Goal: Check status: Check status

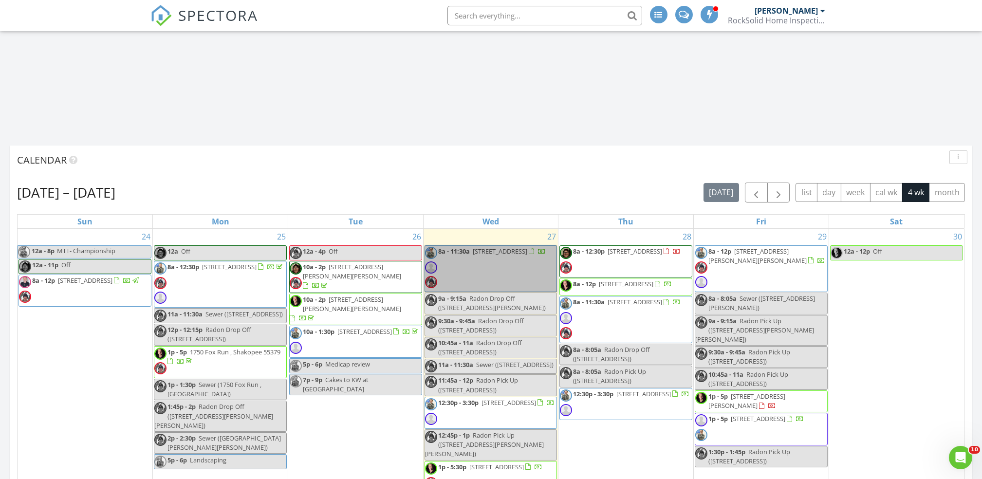
click at [457, 275] on link "8a - 11:30a 16735 County Rd 6 , Plymouth 55447" at bounding box center [490, 268] width 133 height 47
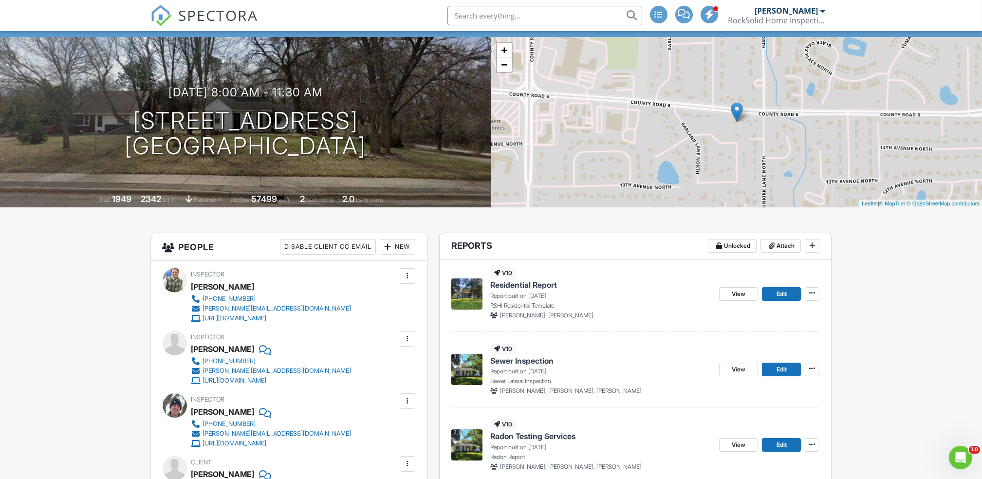
scroll to position [53, 0]
click at [738, 299] on link "View" at bounding box center [738, 294] width 39 height 14
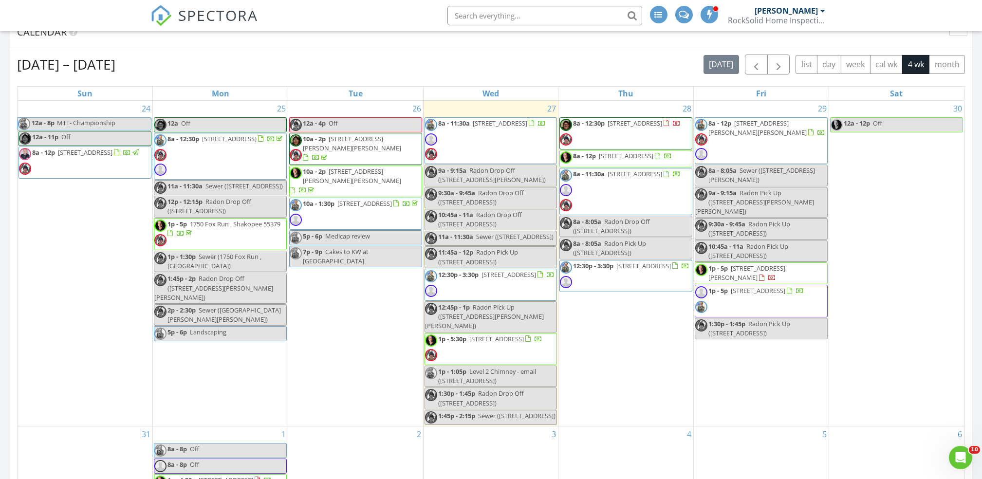
scroll to position [653, 0]
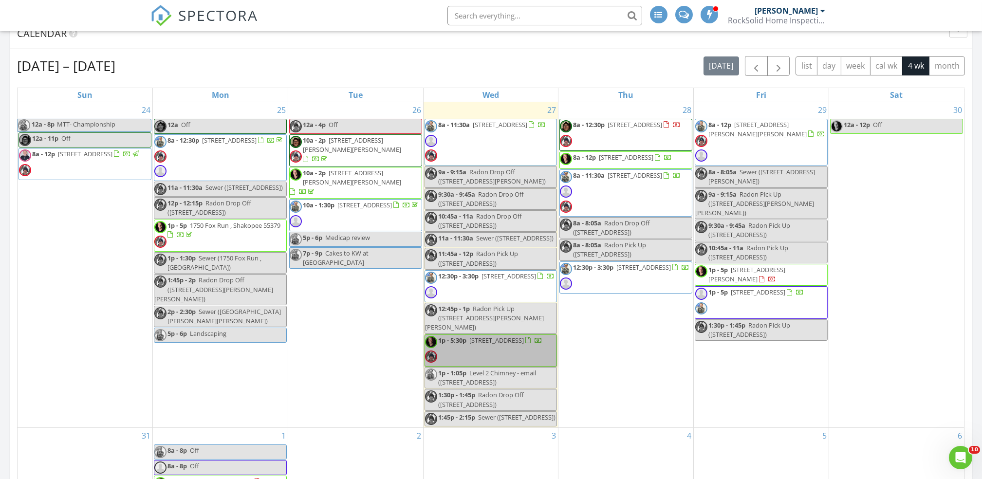
click at [531, 353] on link "1p - 5:30p 3520 W Bde Maka Ska Pkwy , Minneapolis 55416" at bounding box center [490, 350] width 133 height 32
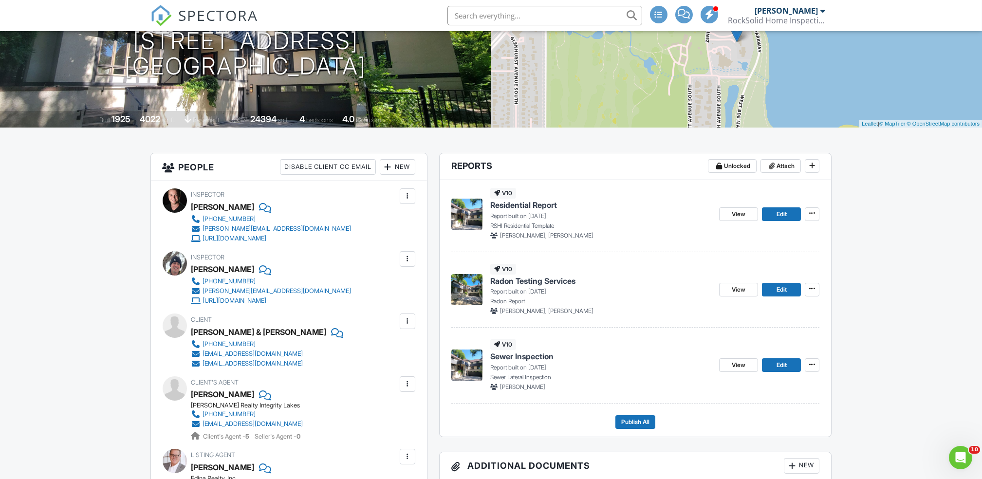
scroll to position [134, 0]
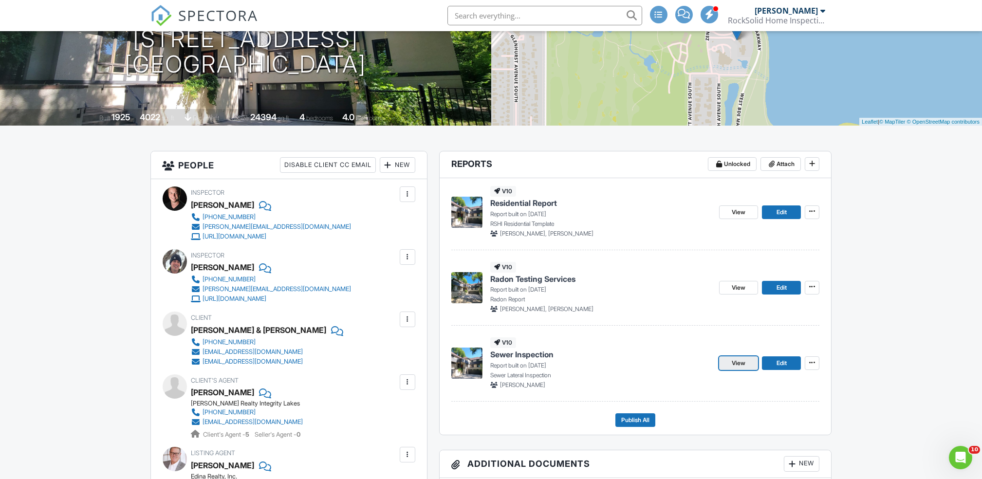
click at [737, 370] on link "View" at bounding box center [738, 363] width 39 height 14
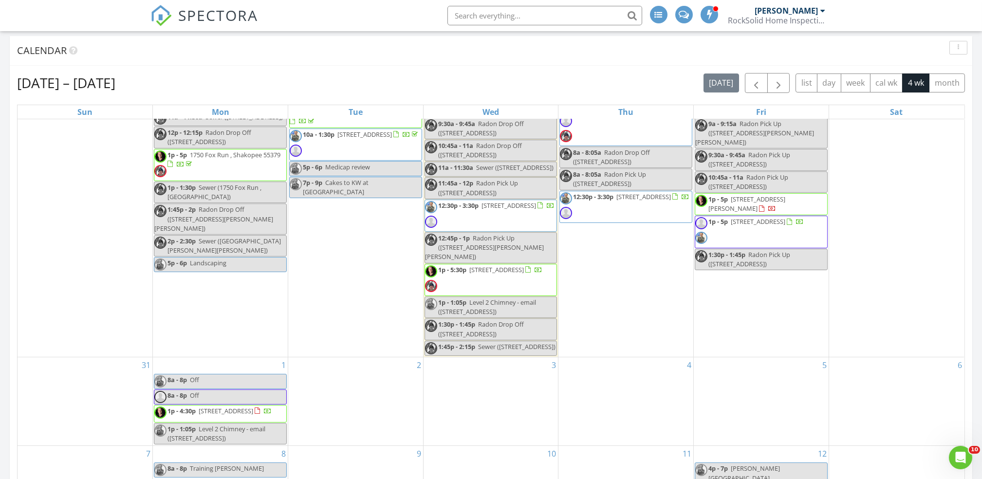
scroll to position [98, 0]
click at [240, 409] on link "1p - 4:30p [STREET_ADDRESS]" at bounding box center [220, 414] width 133 height 18
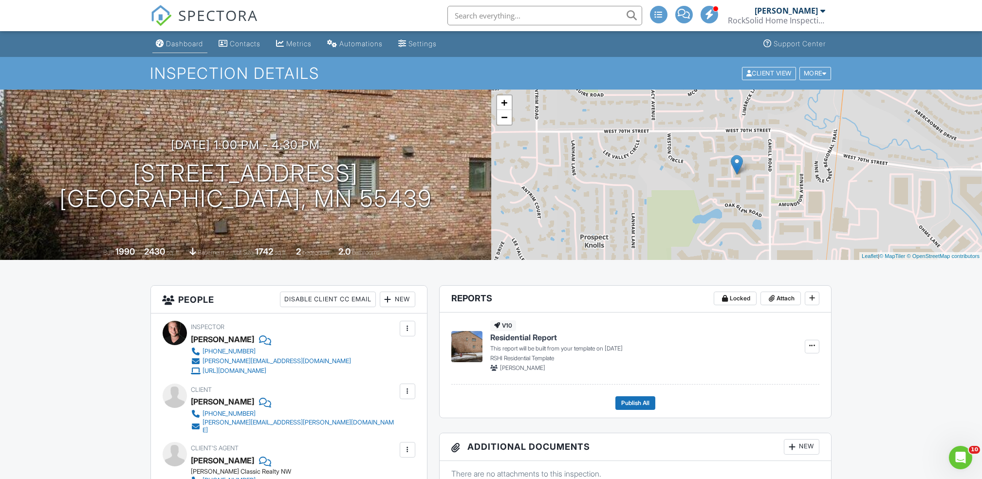
click at [191, 50] on link "Dashboard" at bounding box center [179, 44] width 55 height 18
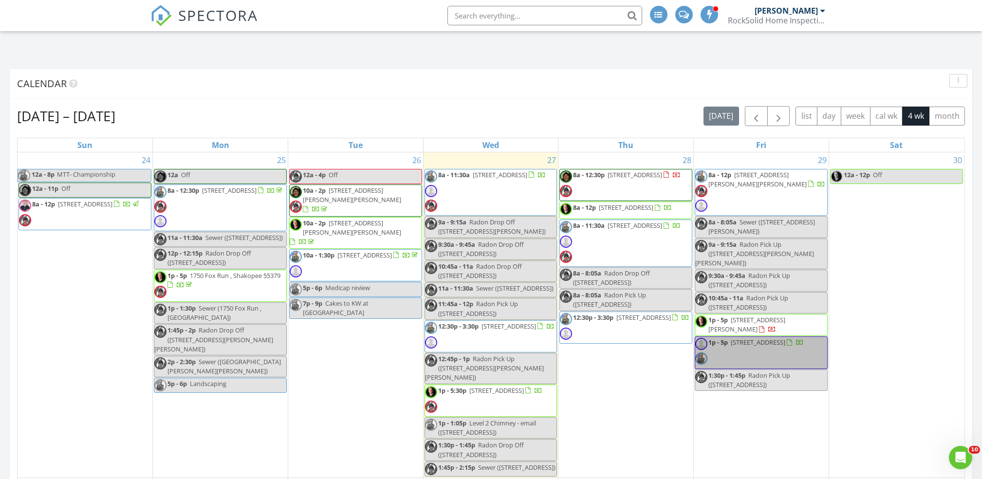
click at [782, 351] on link "1p - 5p 30882 146th St NW , Princeton 55371" at bounding box center [760, 352] width 133 height 32
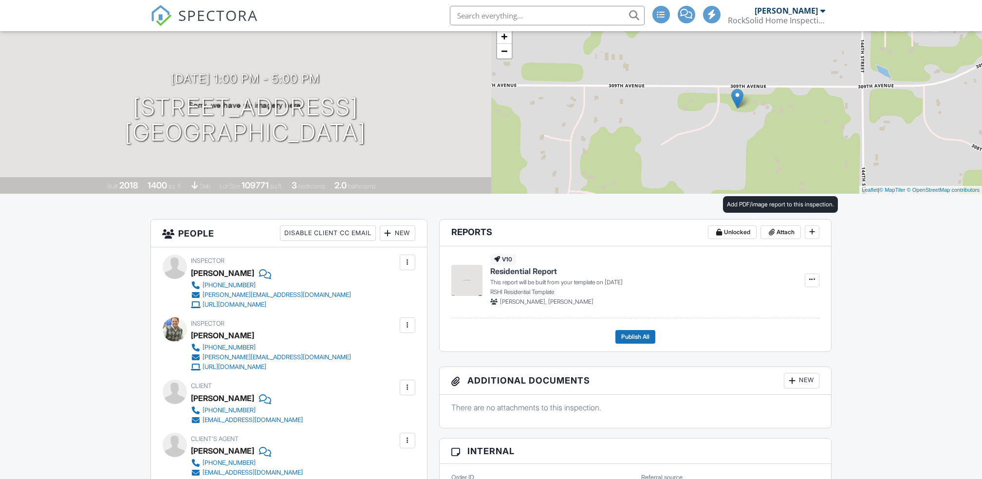
click at [413, 326] on div at bounding box center [408, 325] width 16 height 16
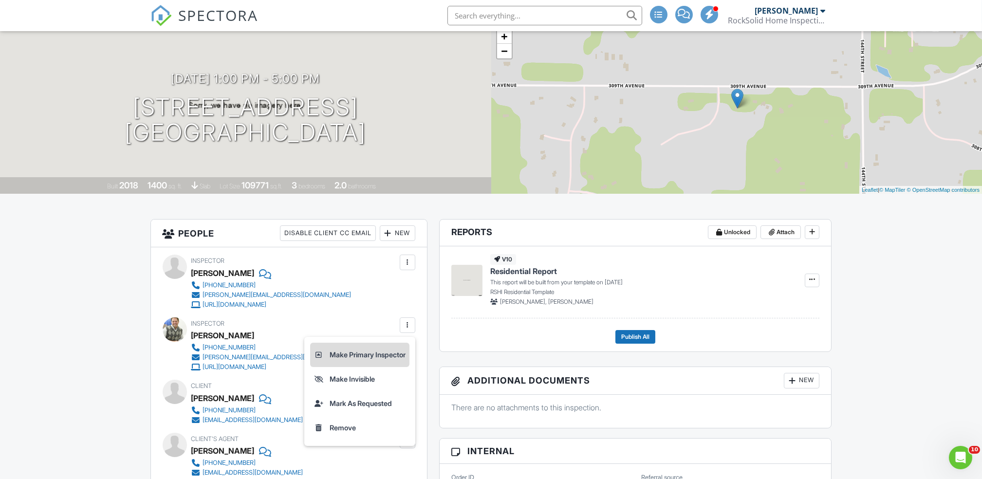
click at [369, 355] on li "Make Primary Inspector" at bounding box center [359, 355] width 99 height 24
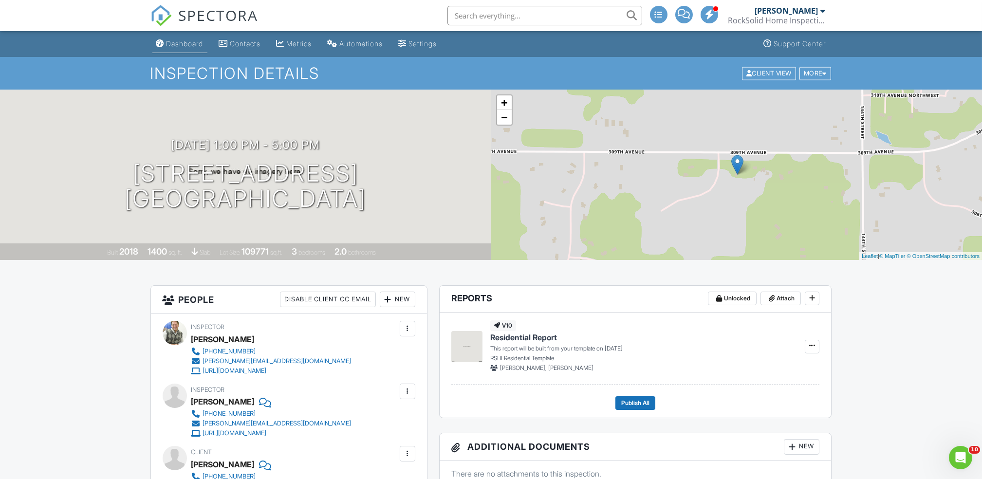
click at [180, 48] on link "Dashboard" at bounding box center [179, 44] width 55 height 18
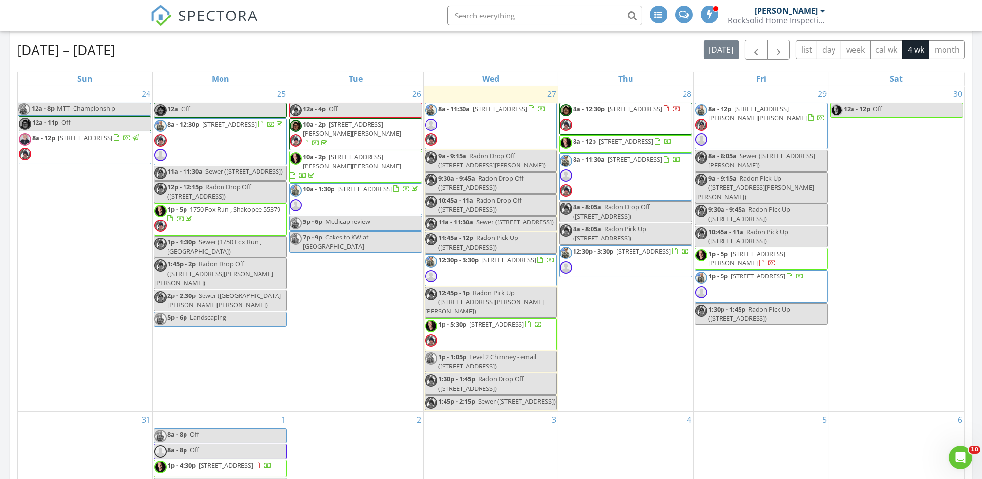
scroll to position [665, 0]
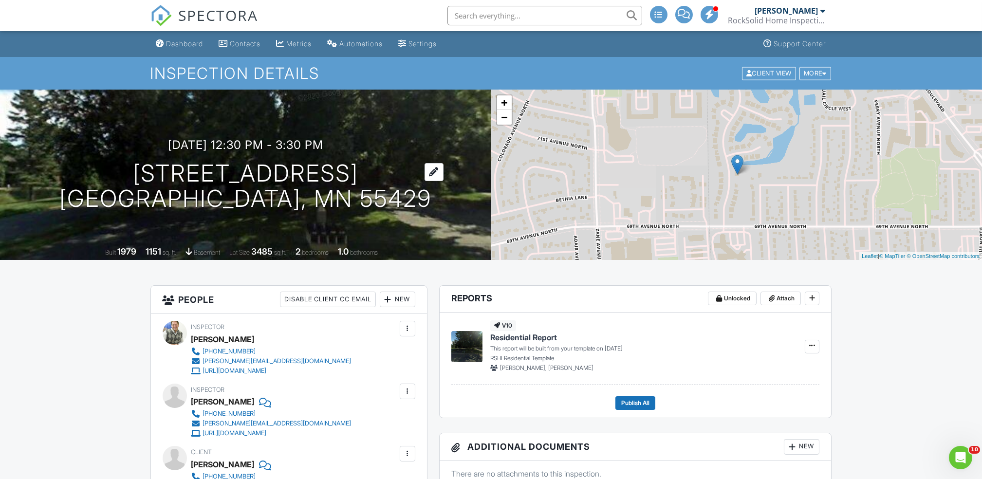
click h1 "7016 unity ave n Brooklyn center, Mn 55429"
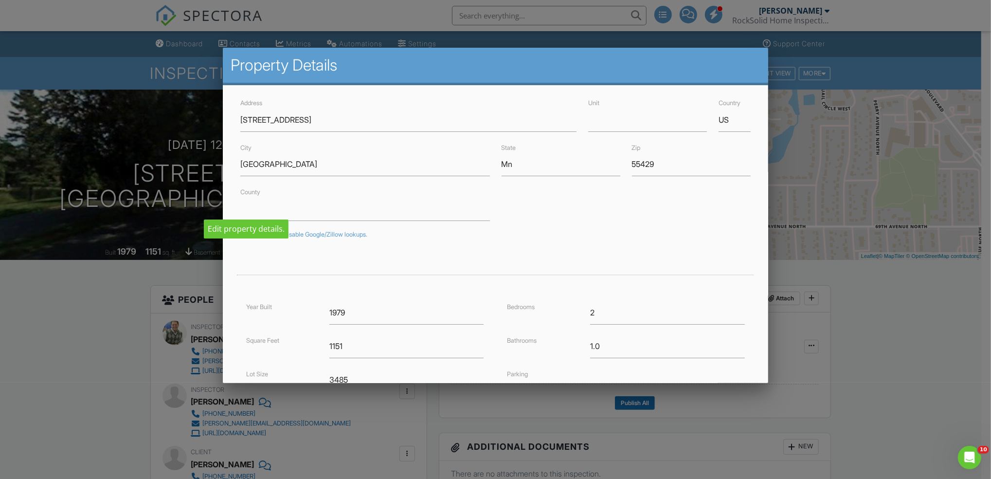
click div
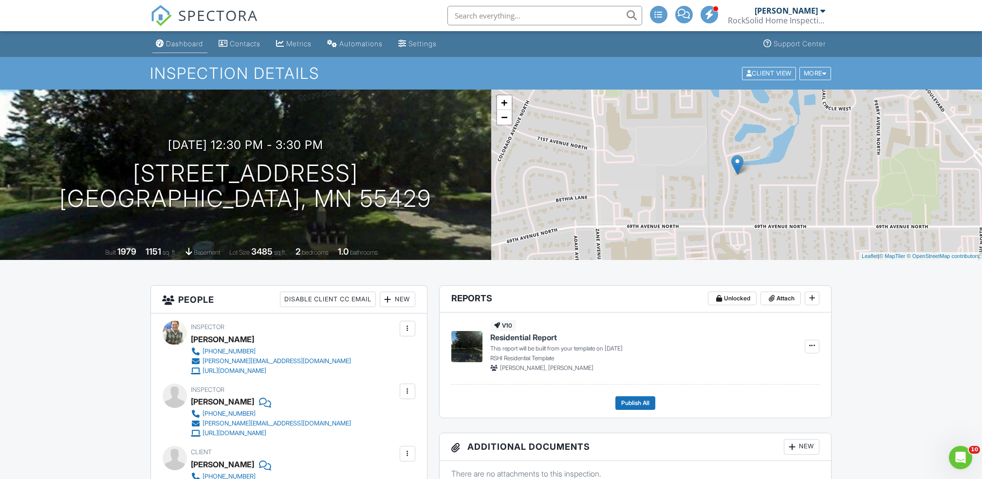
click link "Dashboard"
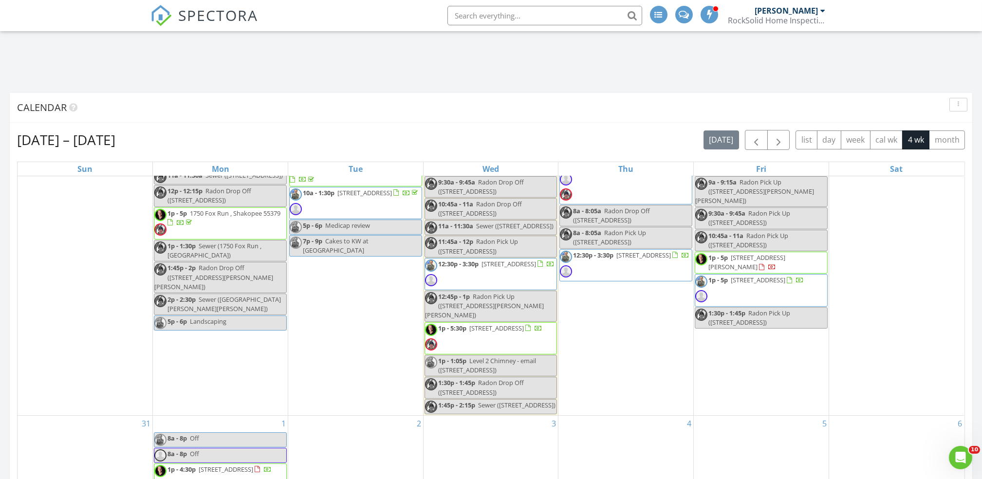
scroll to position [89, 0]
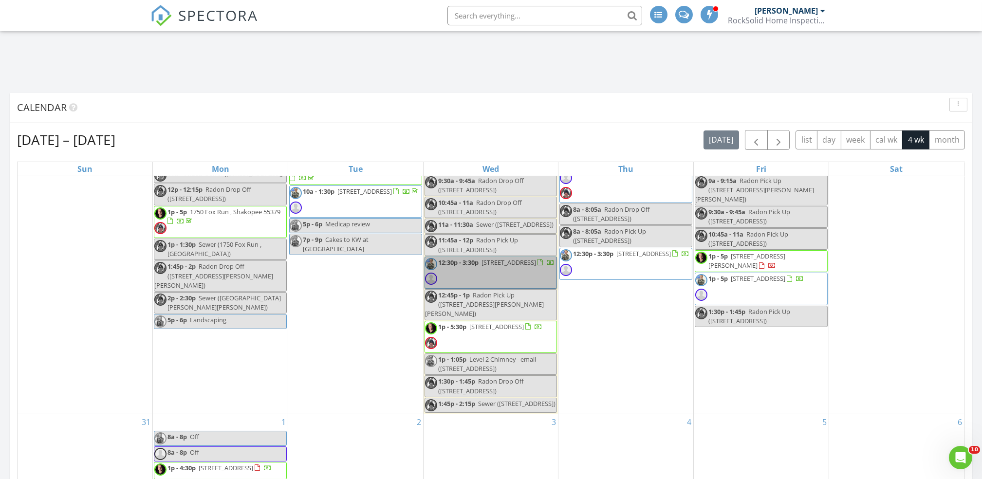
click at [528, 281] on link "12:30p - 3:30p [STREET_ADDRESS]" at bounding box center [490, 272] width 133 height 32
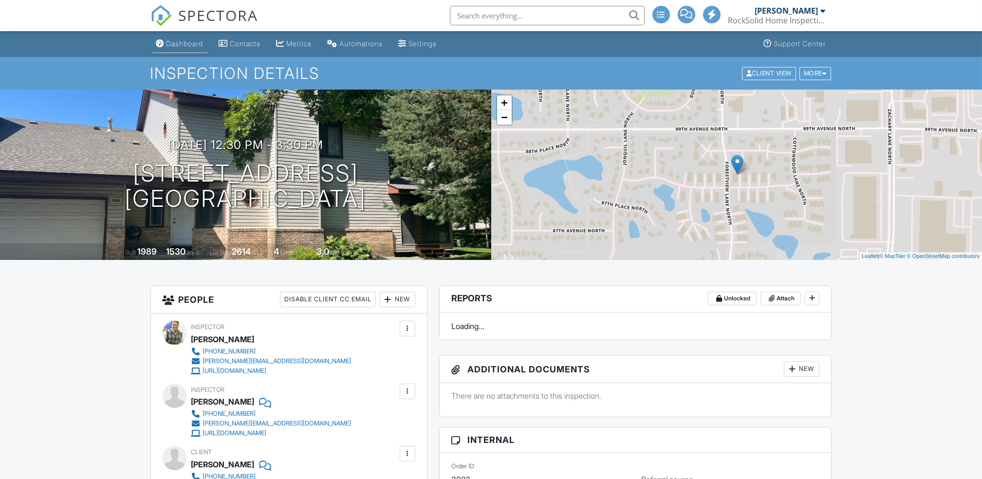
click at [179, 51] on link "Dashboard" at bounding box center [179, 44] width 55 height 18
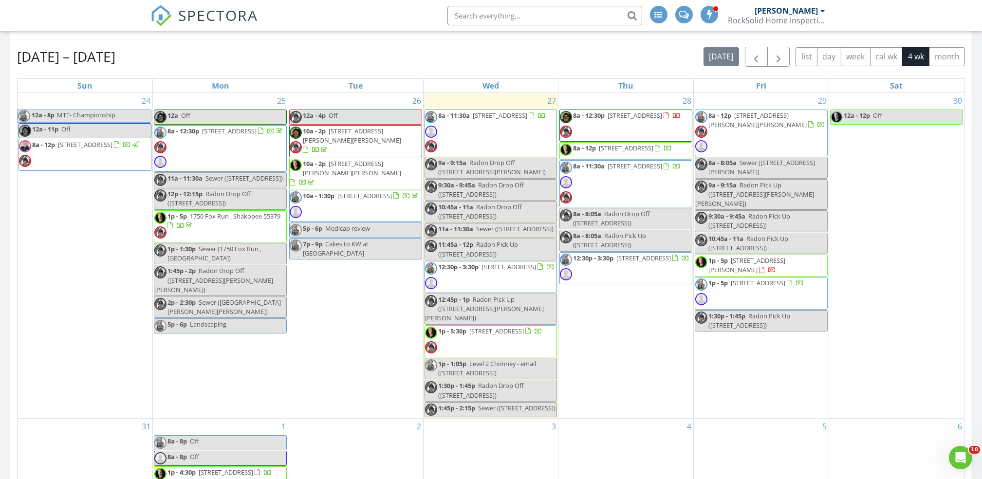
scroll to position [662, 0]
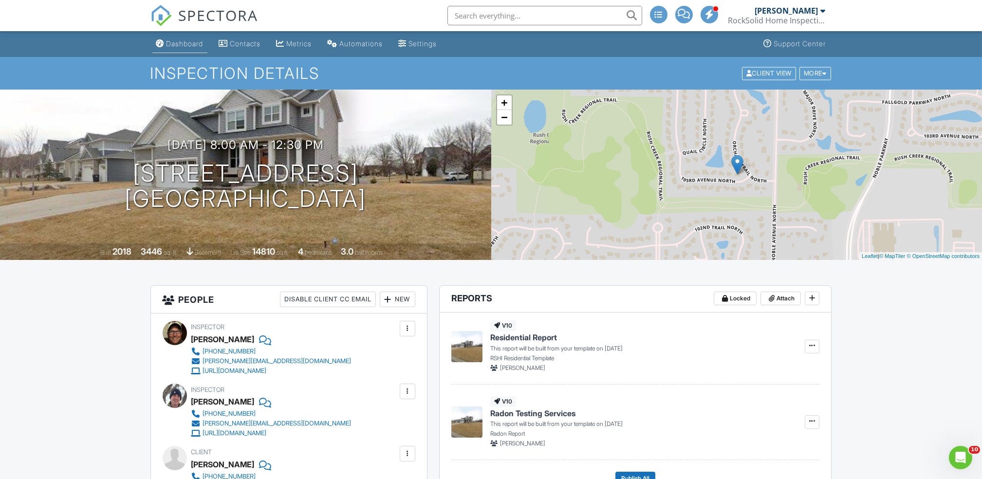
click at [168, 44] on div "Dashboard" at bounding box center [184, 43] width 37 height 8
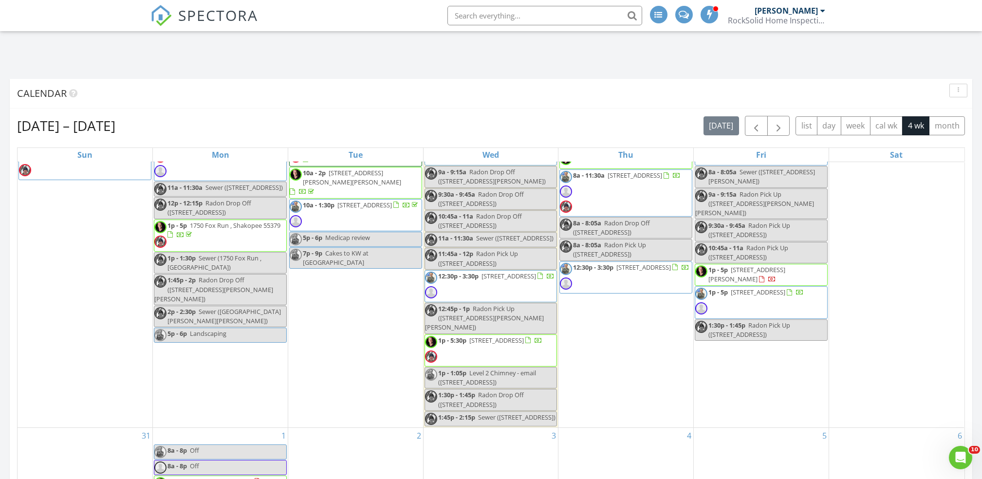
scroll to position [48, 0]
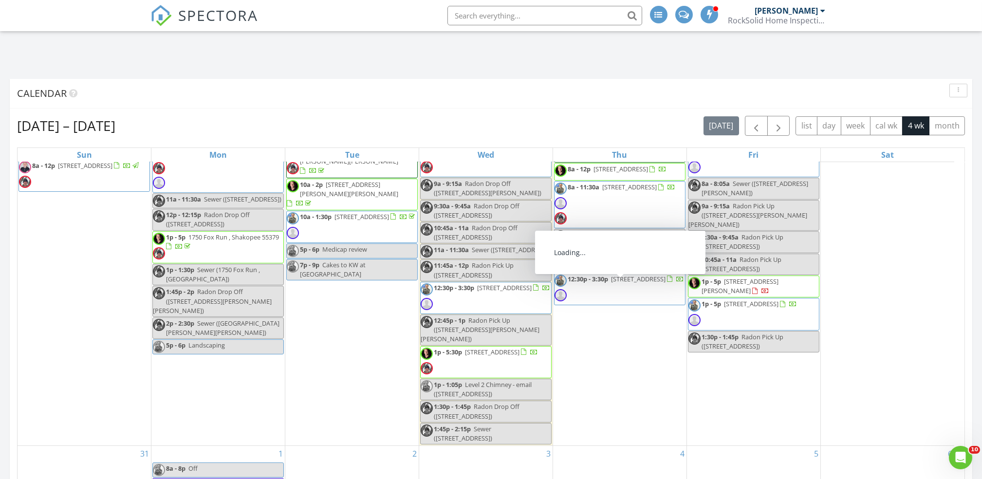
click at [584, 283] on span "12:30p - 3:30p" at bounding box center [587, 278] width 40 height 9
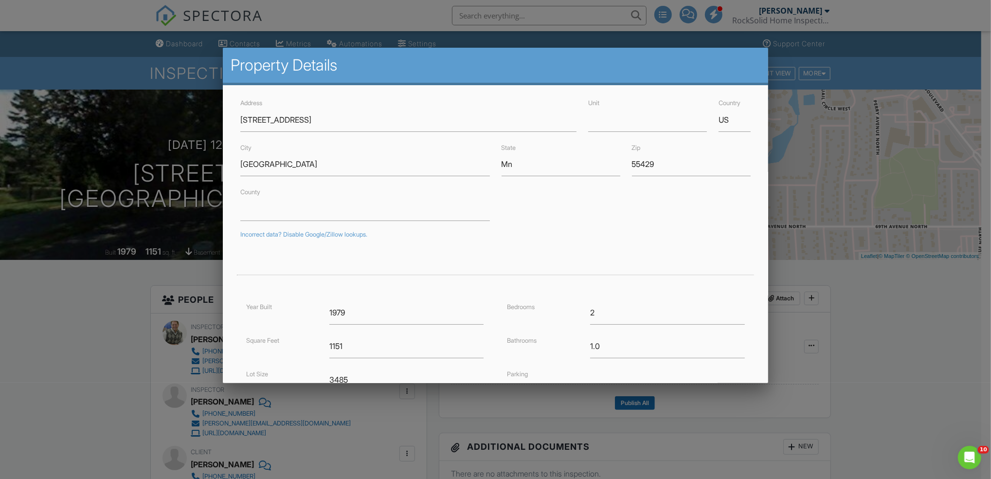
click at [877, 312] on div at bounding box center [495, 250] width 991 height 599
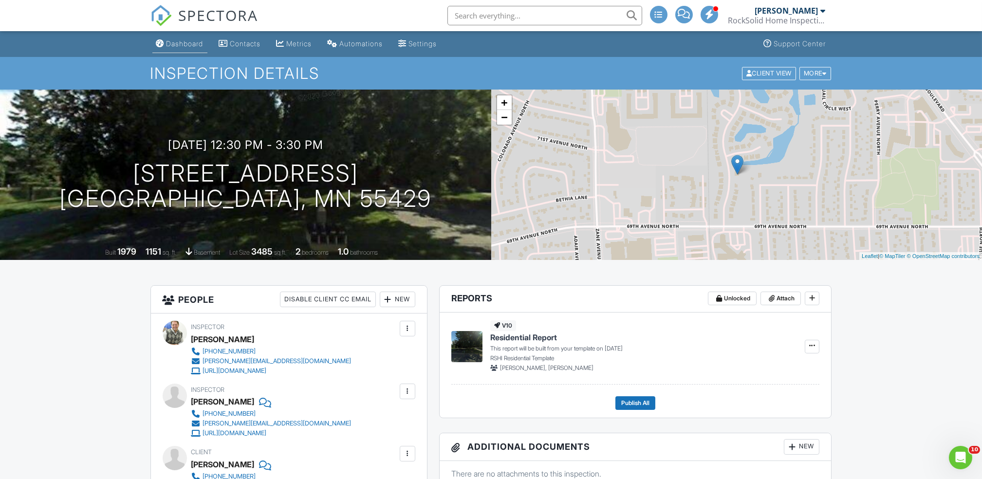
click at [176, 45] on div "Dashboard" at bounding box center [184, 43] width 37 height 8
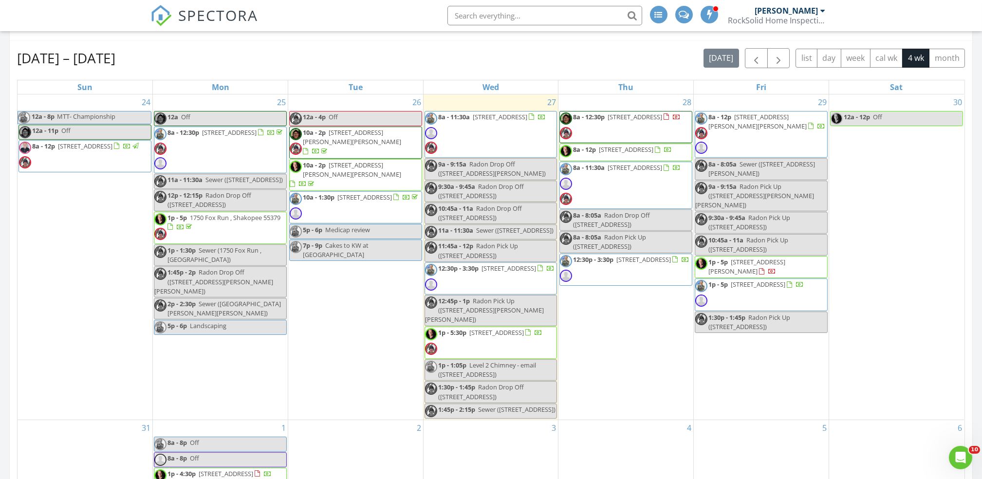
scroll to position [659, 0]
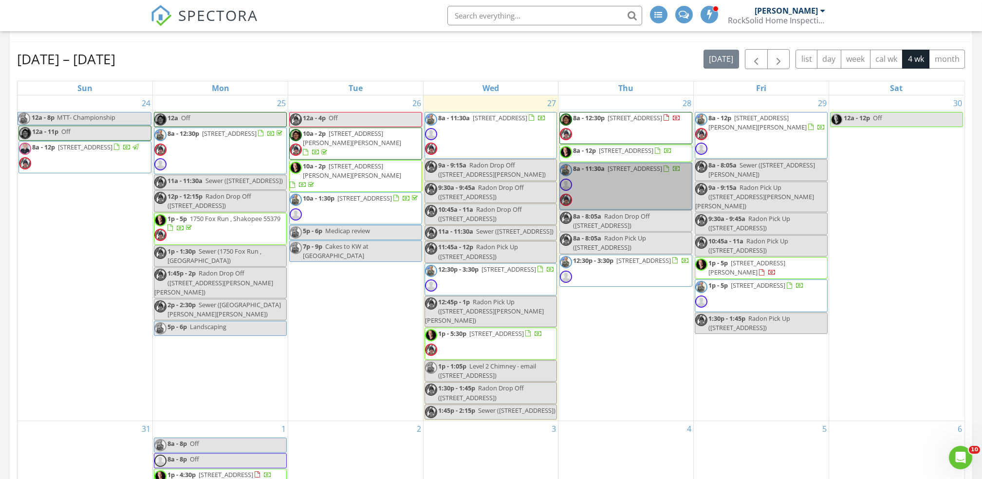
click at [658, 195] on link "8a - 11:30a [STREET_ADDRESS]" at bounding box center [625, 186] width 133 height 47
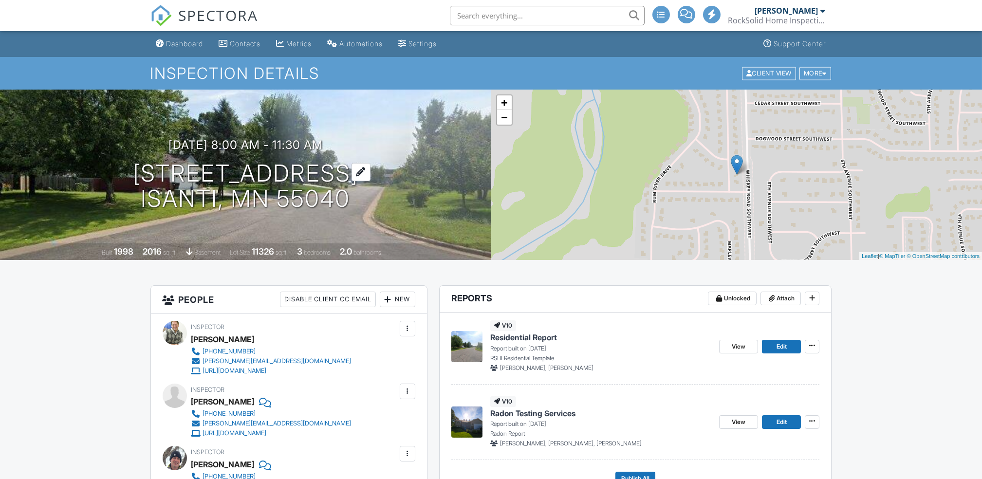
click at [215, 162] on h1 "912 11th Ave SW Isanti, MN 55040" at bounding box center [245, 187] width 225 height 52
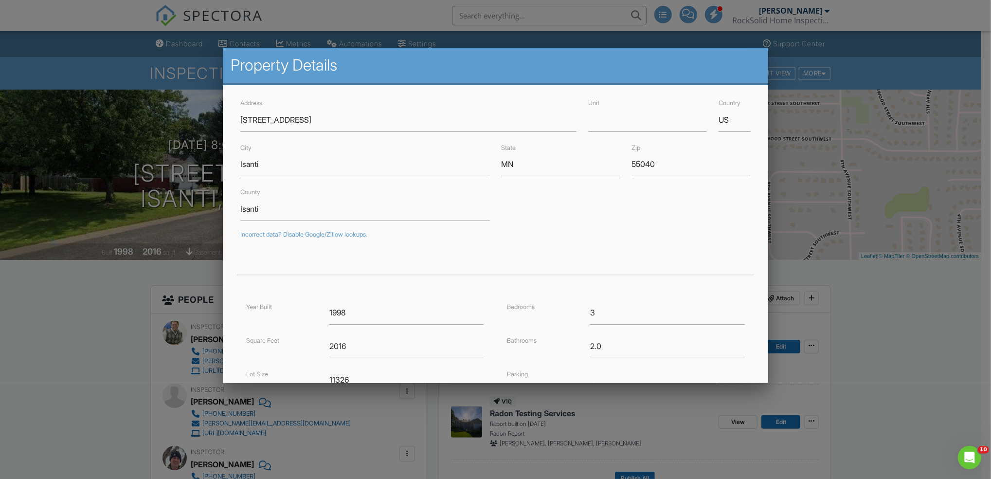
click at [897, 330] on div at bounding box center [495, 250] width 991 height 599
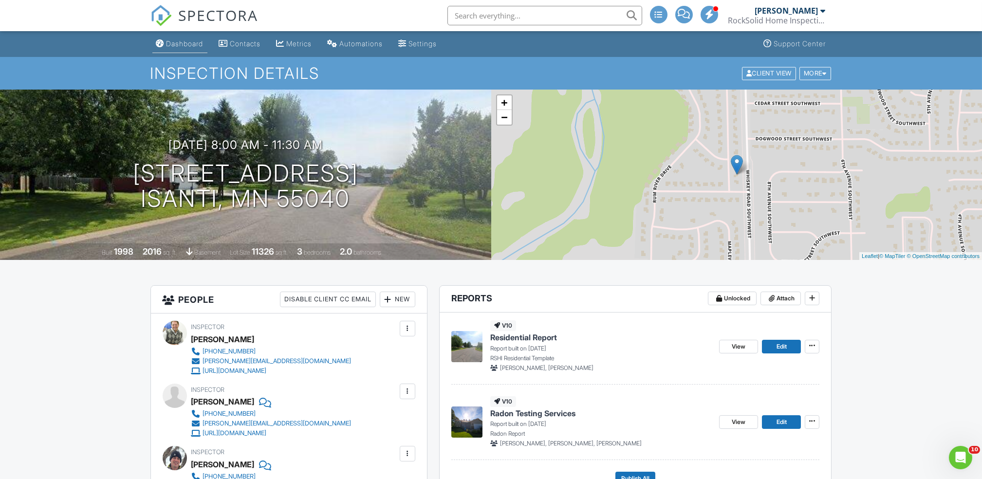
click at [181, 43] on div "Dashboard" at bounding box center [184, 43] width 37 height 8
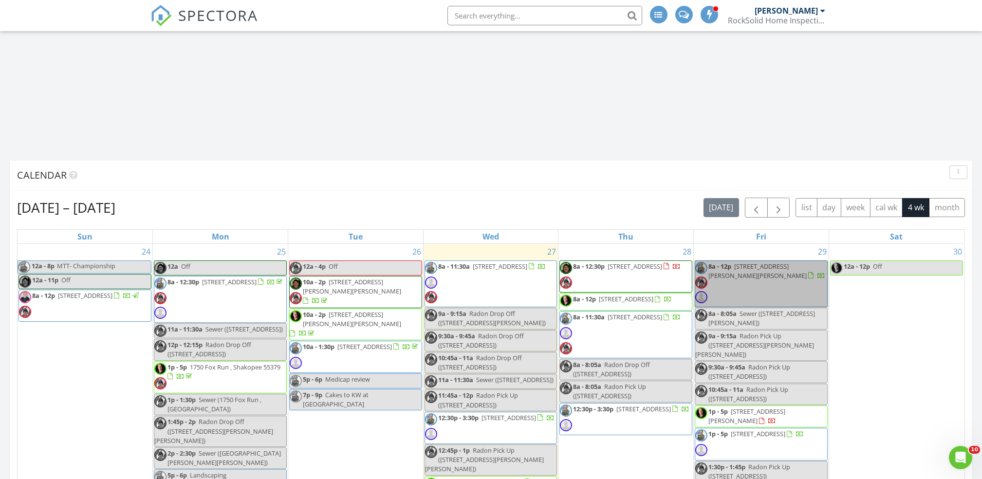
click at [737, 288] on link "8a - 12p [STREET_ADDRESS][PERSON_NAME]" at bounding box center [760, 283] width 133 height 47
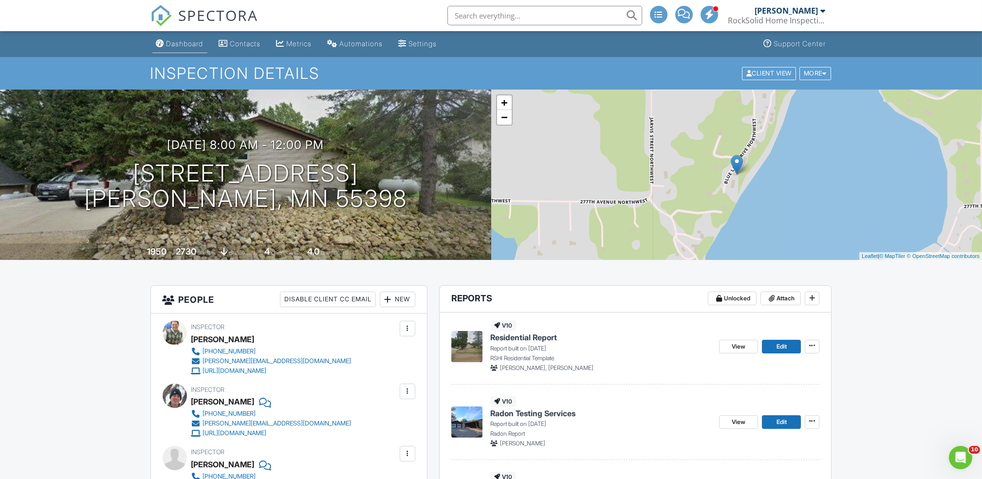
click at [184, 49] on link "Dashboard" at bounding box center [179, 44] width 55 height 18
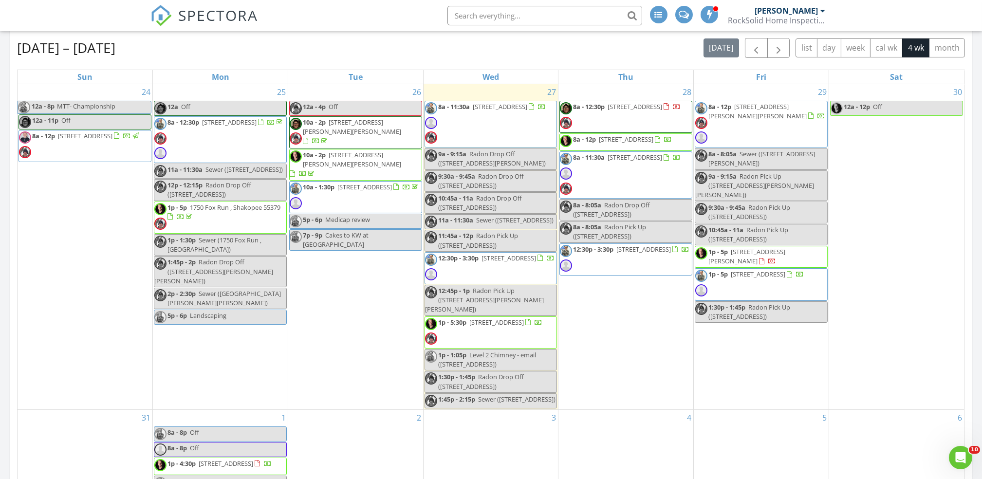
scroll to position [670, 0]
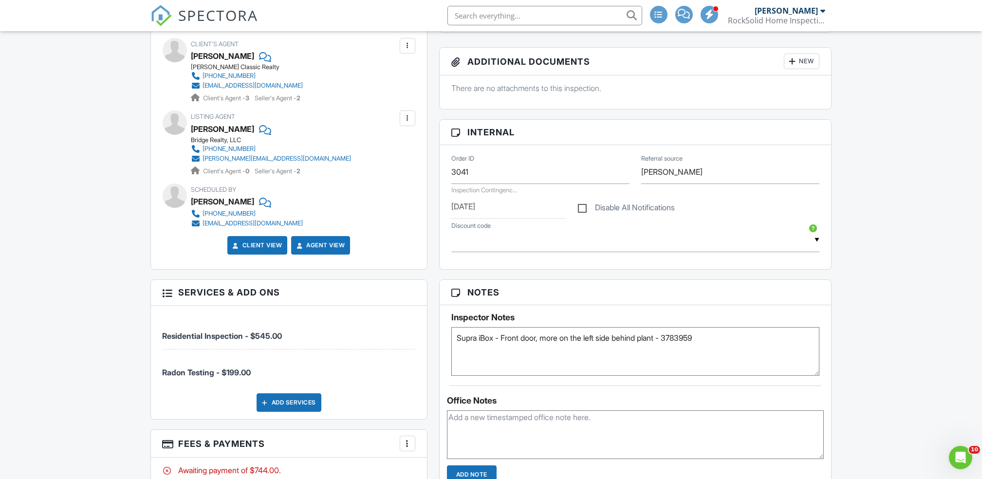
scroll to position [460, 0]
click at [773, 343] on textarea "Supra iBox - Front door, more on the left side behind plant - 3783959" at bounding box center [635, 351] width 368 height 49
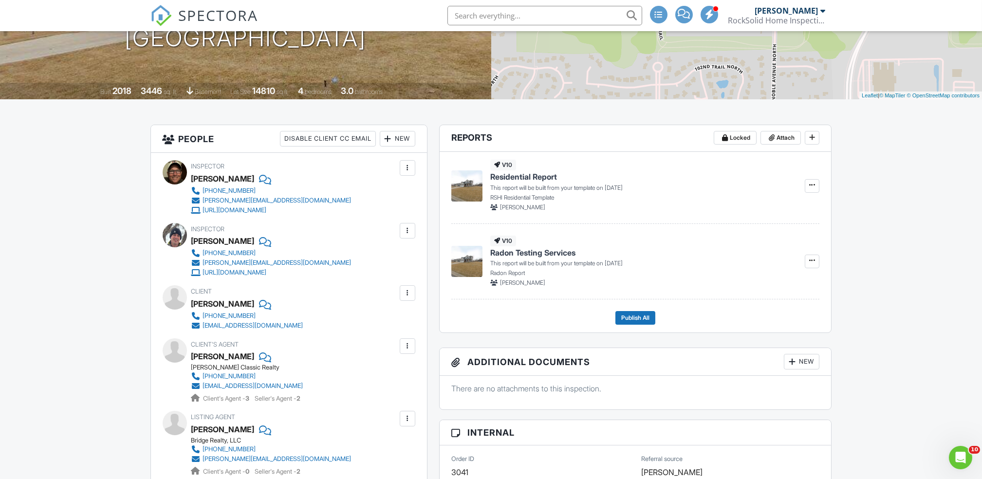
scroll to position [0, 0]
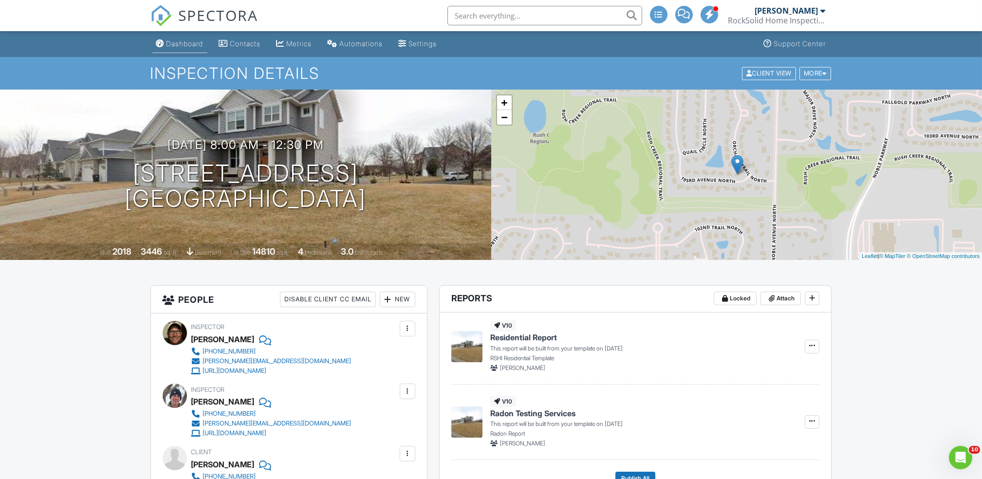
type textarea "Supra iBox - Front door, more on the left side behind plant - 3783959 Client wo…"
click at [169, 44] on div "Dashboard" at bounding box center [184, 43] width 37 height 8
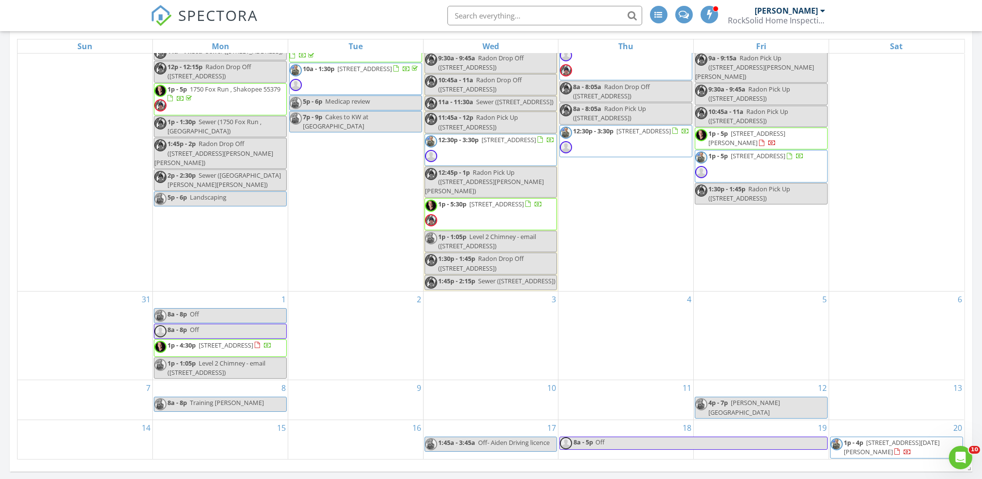
scroll to position [96, 0]
click at [226, 345] on link "1p - 4:30p 5535 Village Dr N/A, Edina 55439" at bounding box center [220, 348] width 133 height 18
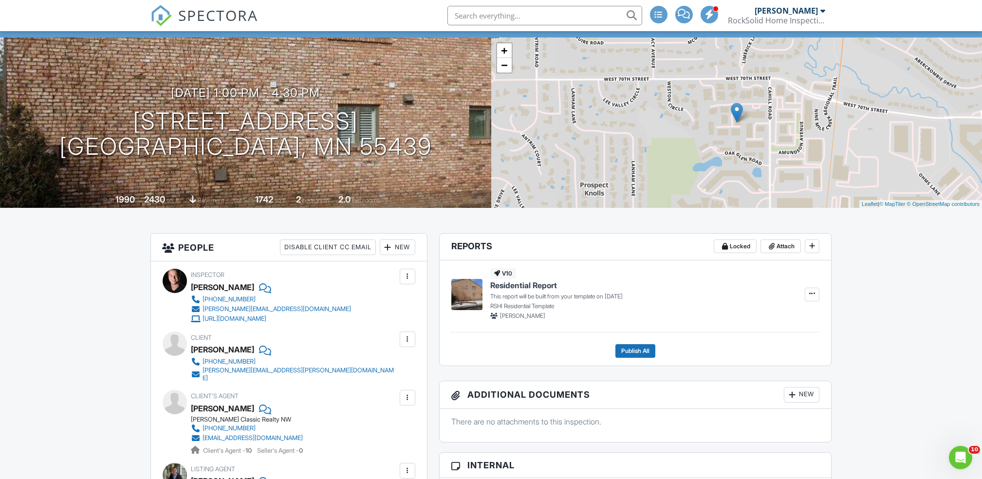
scroll to position [51, 0]
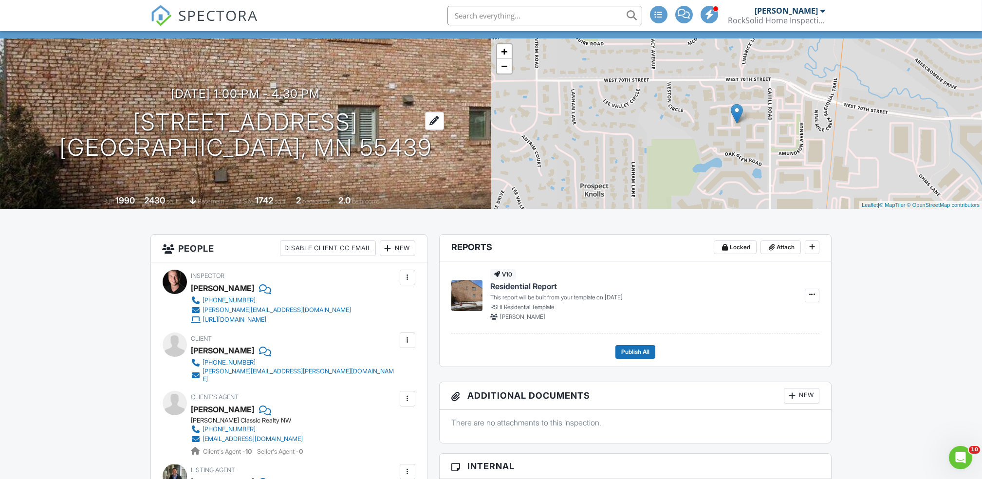
click at [279, 128] on h1 "5535 Village Dr N/A Edina, MN 55439" at bounding box center [245, 135] width 372 height 52
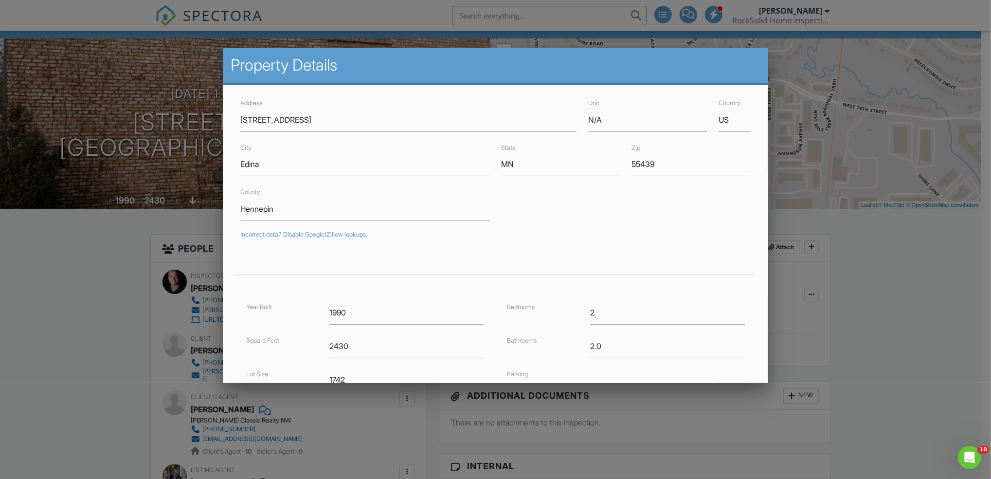
click at [884, 383] on div at bounding box center [495, 250] width 991 height 599
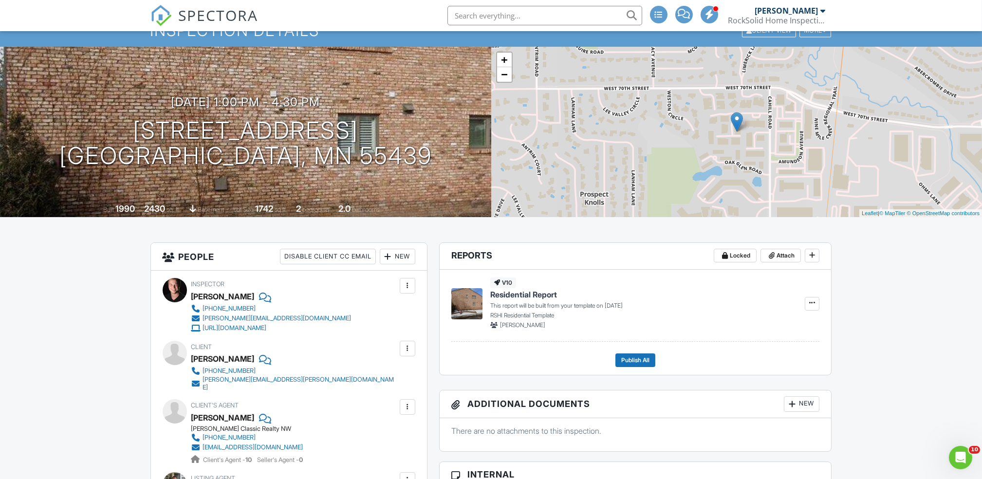
scroll to position [0, 0]
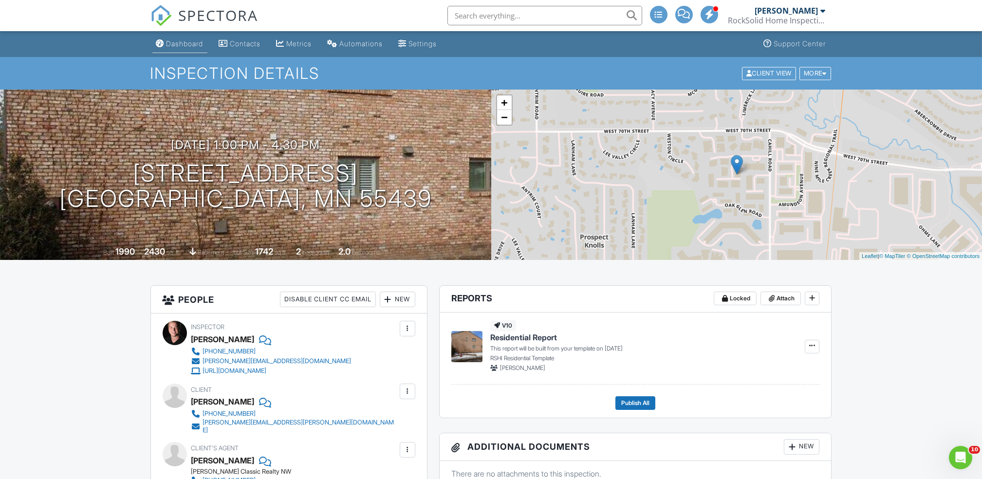
click at [180, 44] on div "Dashboard" at bounding box center [184, 43] width 37 height 8
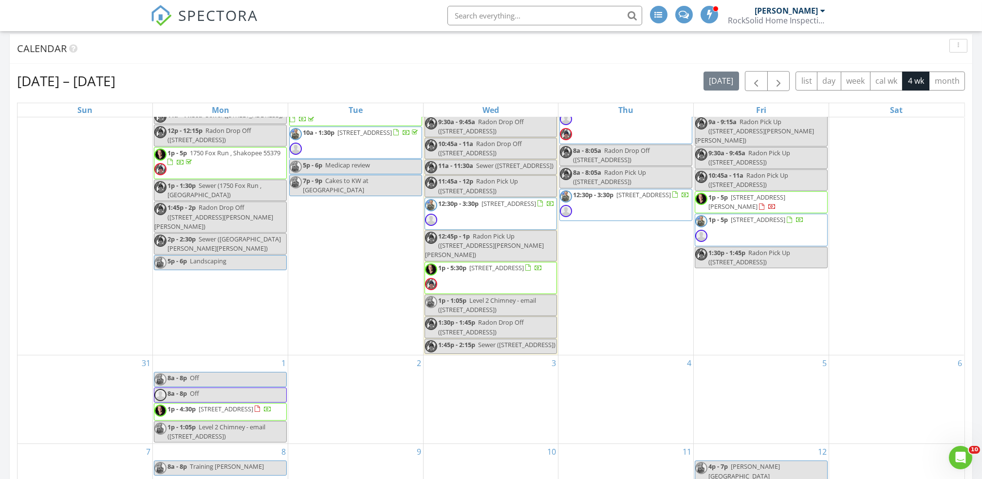
scroll to position [95, 0]
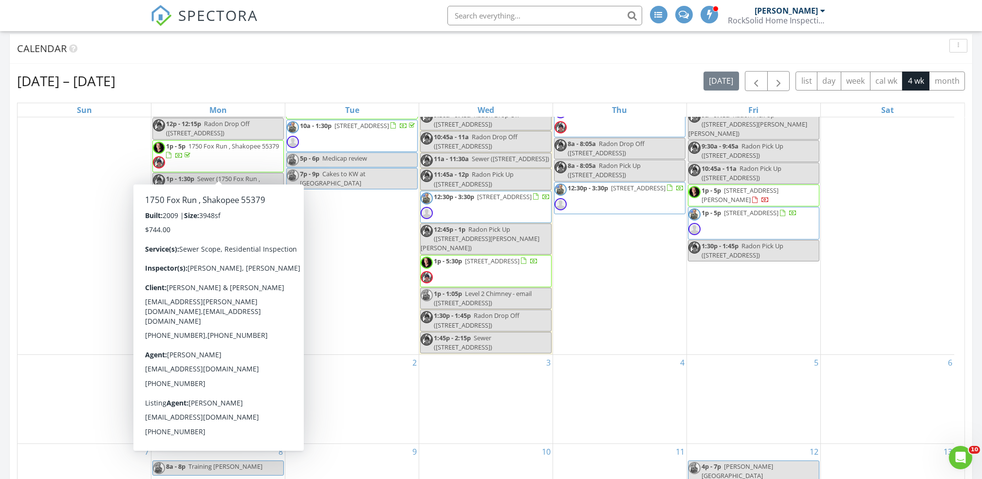
click at [883, 315] on div "30 12a - 12p Off" at bounding box center [886, 189] width 133 height 332
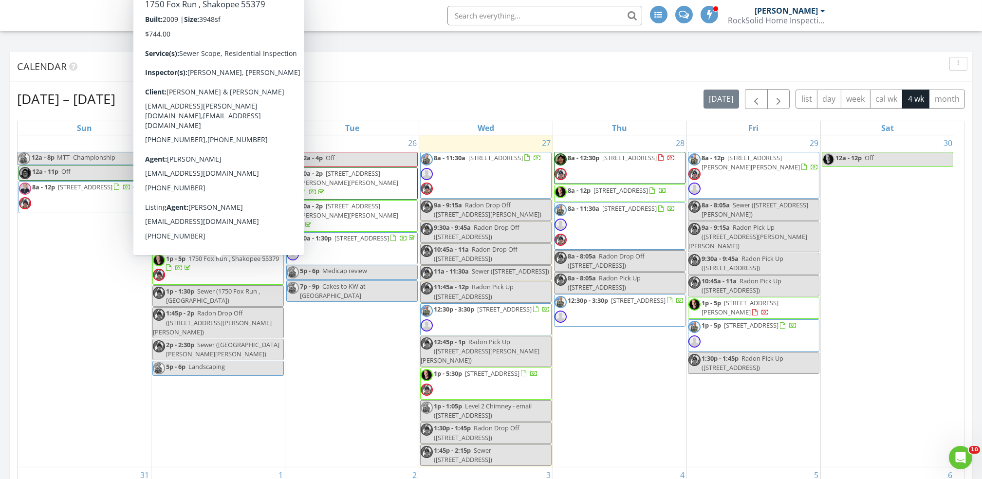
scroll to position [620, 0]
click at [879, 330] on div "30 12a - 12p Off" at bounding box center [886, 301] width 133 height 332
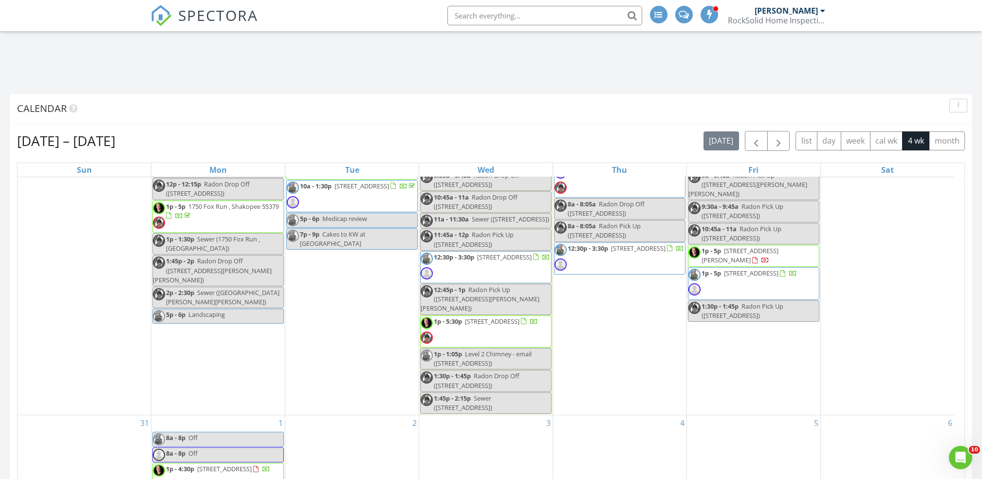
scroll to position [98, 0]
click at [526, 328] on link "1p - 5:30p [STREET_ADDRESS]" at bounding box center [485, 331] width 131 height 32
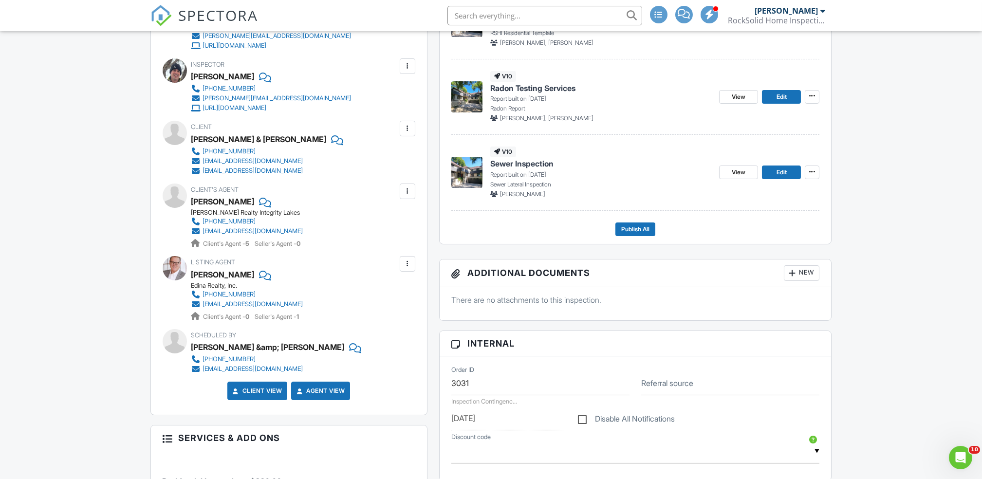
scroll to position [324, 0]
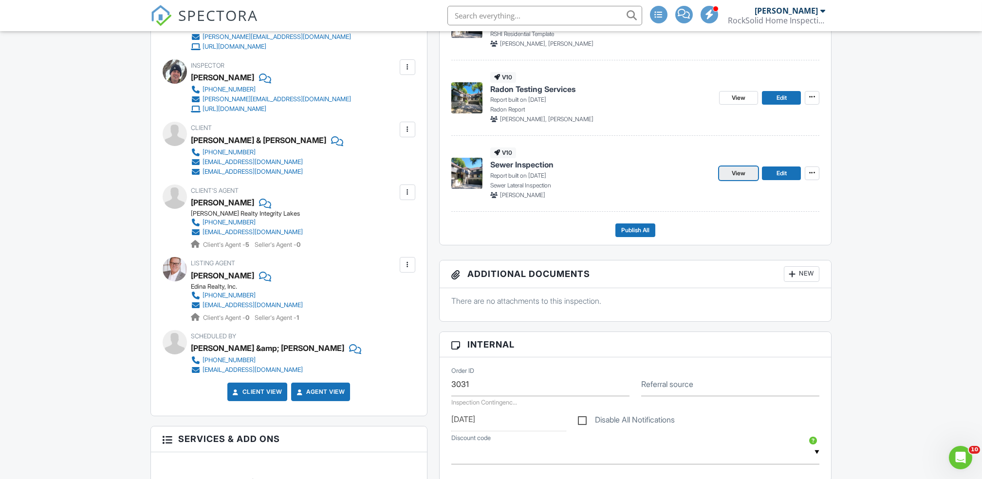
click at [738, 174] on span "View" at bounding box center [738, 173] width 14 height 10
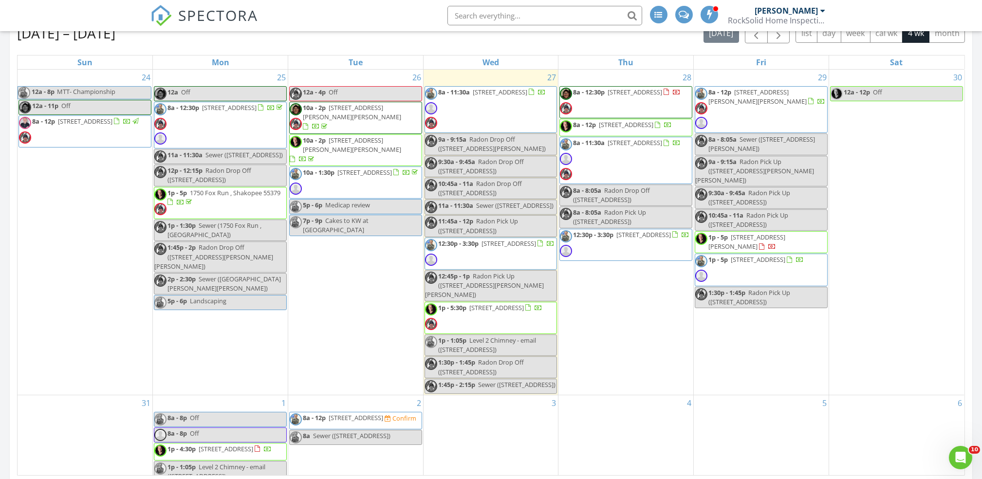
scroll to position [684, 0]
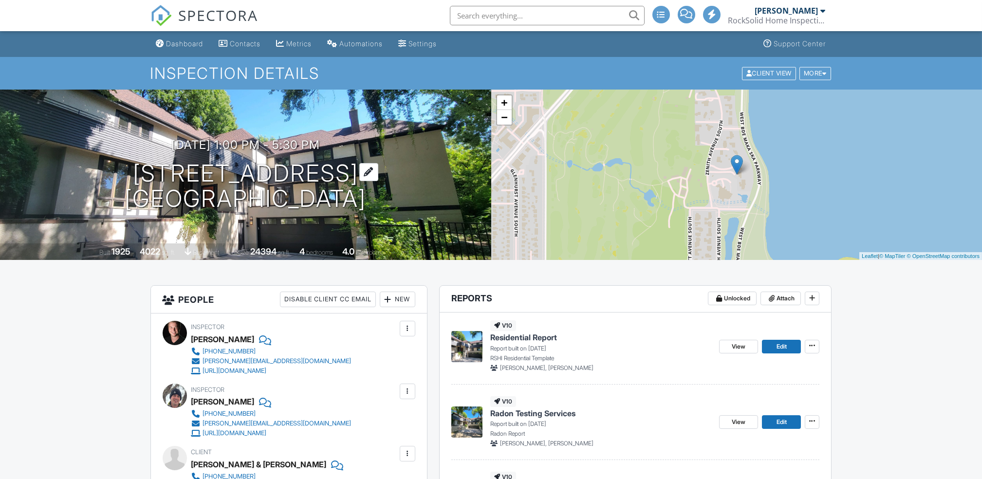
click at [325, 177] on h1 "3520 W Bde Maka Ska Pkwy Minneapolis, MN 55416" at bounding box center [245, 187] width 241 height 52
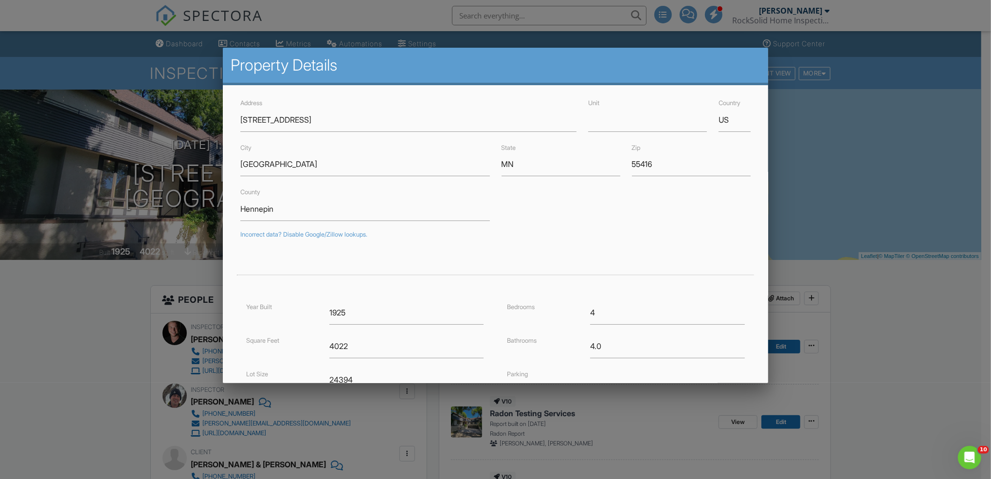
click at [104, 325] on div at bounding box center [495, 250] width 991 height 599
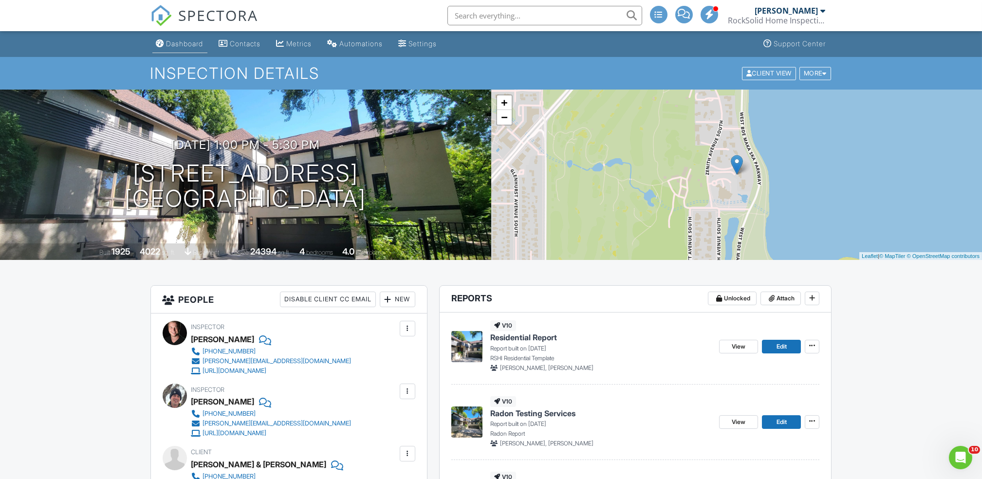
click at [186, 48] on link "Dashboard" at bounding box center [179, 44] width 55 height 18
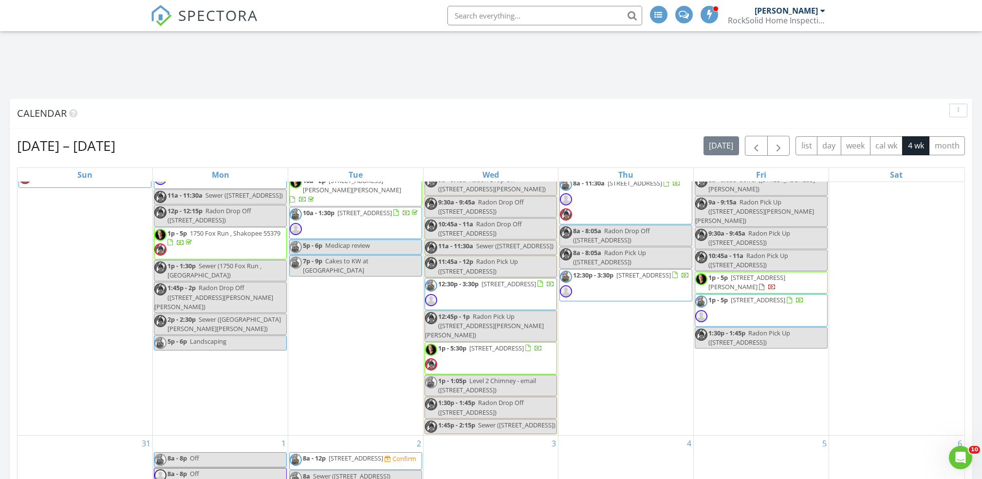
scroll to position [73, 0]
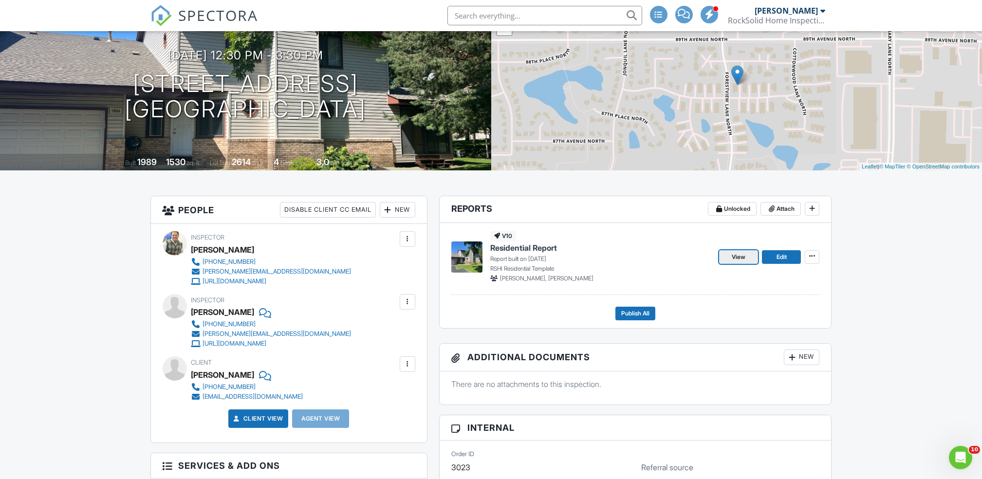
click at [739, 260] on span "View" at bounding box center [738, 257] width 14 height 10
click at [734, 255] on span "View" at bounding box center [738, 257] width 14 height 10
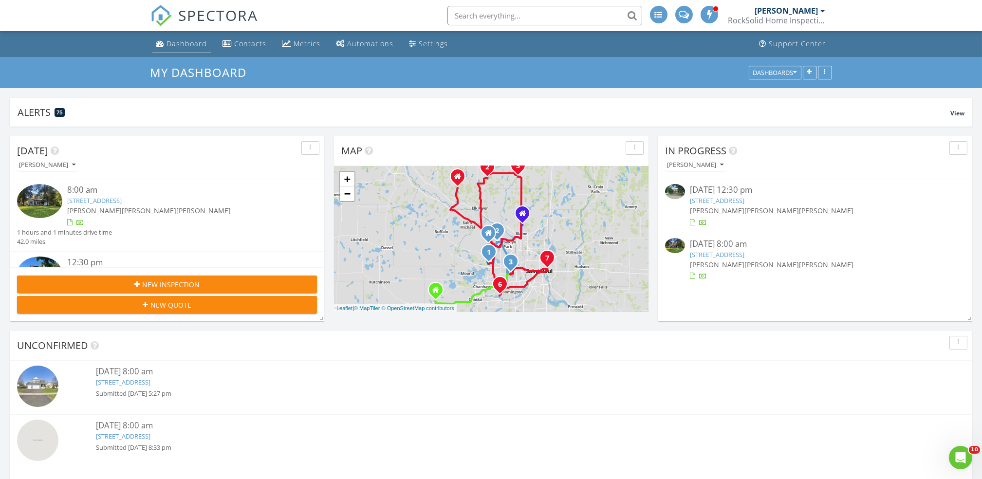
click at [184, 50] on link "Dashboard" at bounding box center [181, 44] width 59 height 18
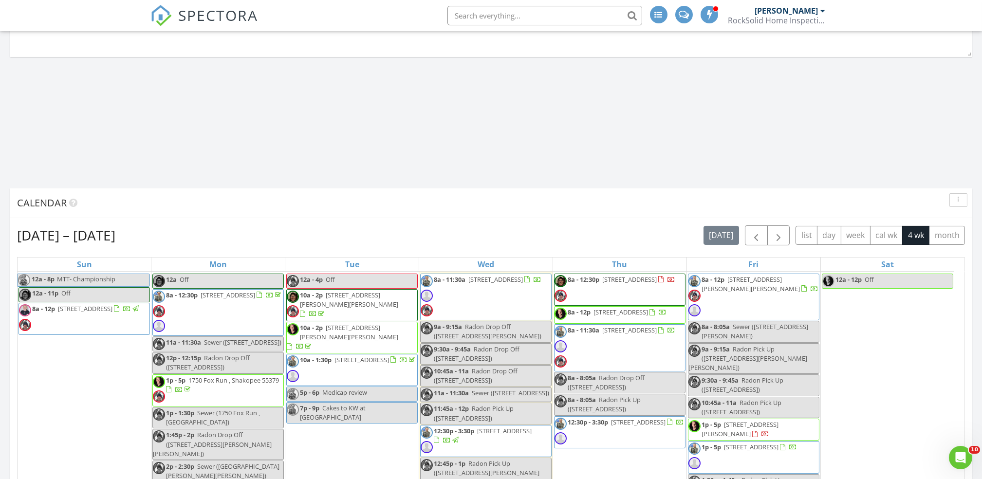
scroll to position [16, 0]
